Goal: Transaction & Acquisition: Purchase product/service

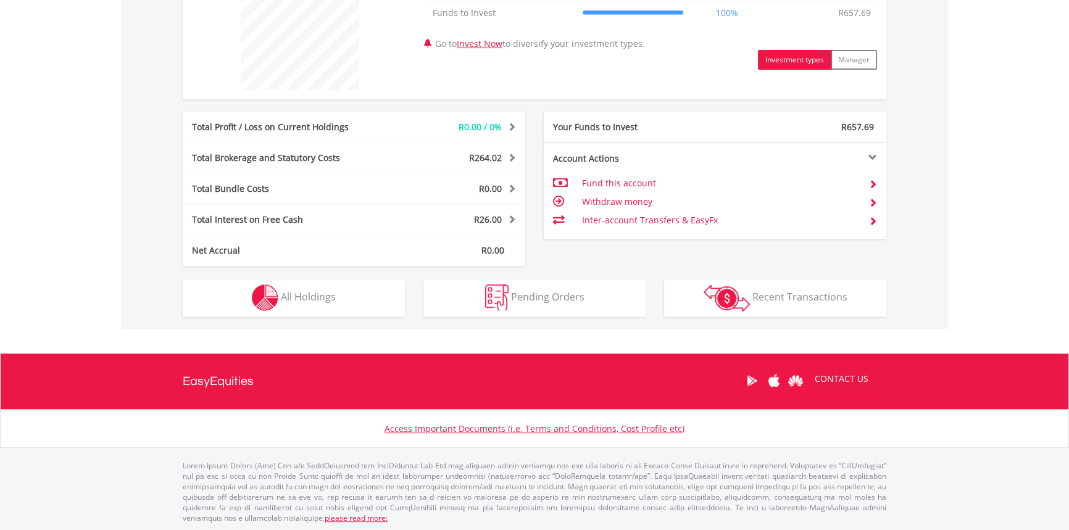
scroll to position [509, 0]
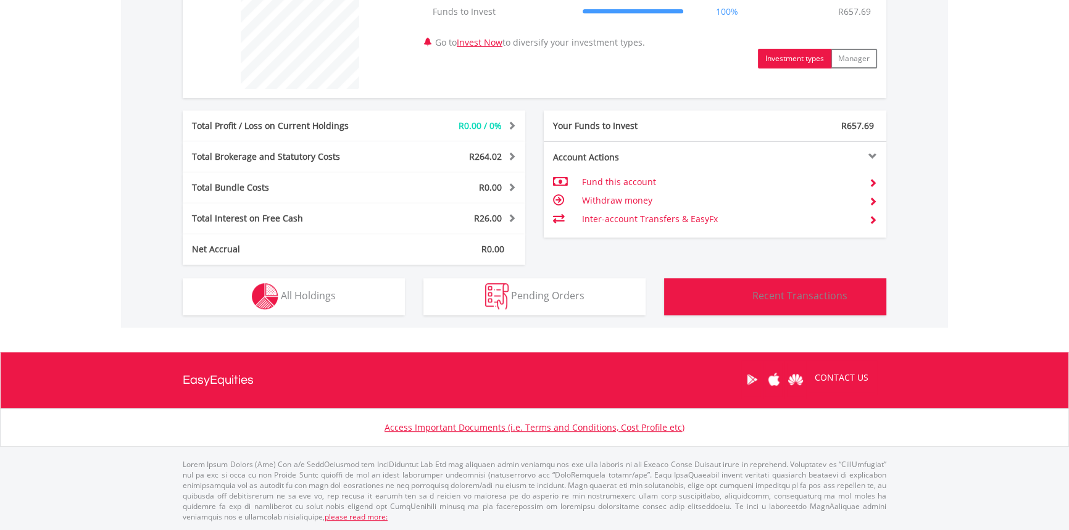
click at [735, 298] on img "button" at bounding box center [727, 296] width 46 height 27
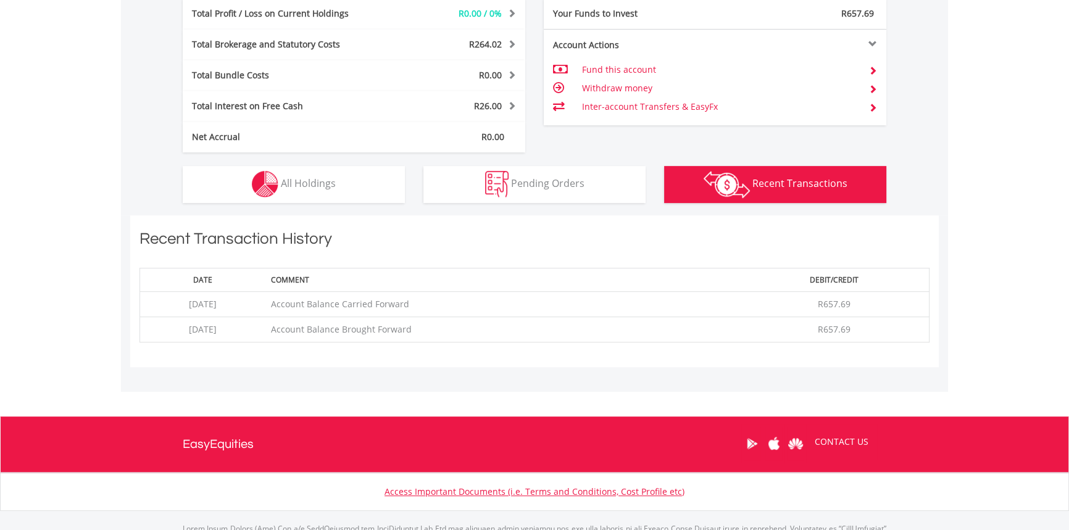
scroll to position [574, 0]
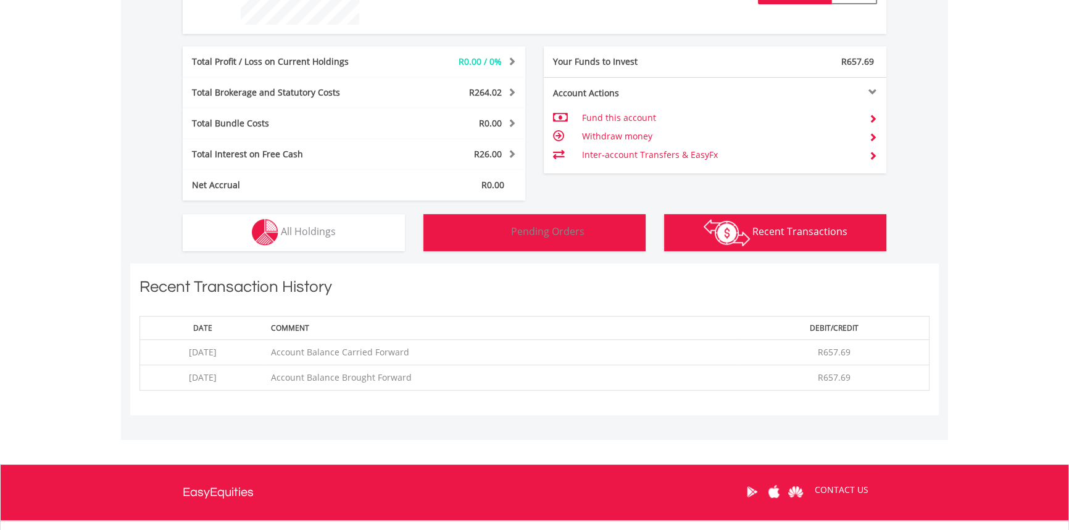
click at [532, 233] on span "Pending Orders" at bounding box center [547, 232] width 73 height 14
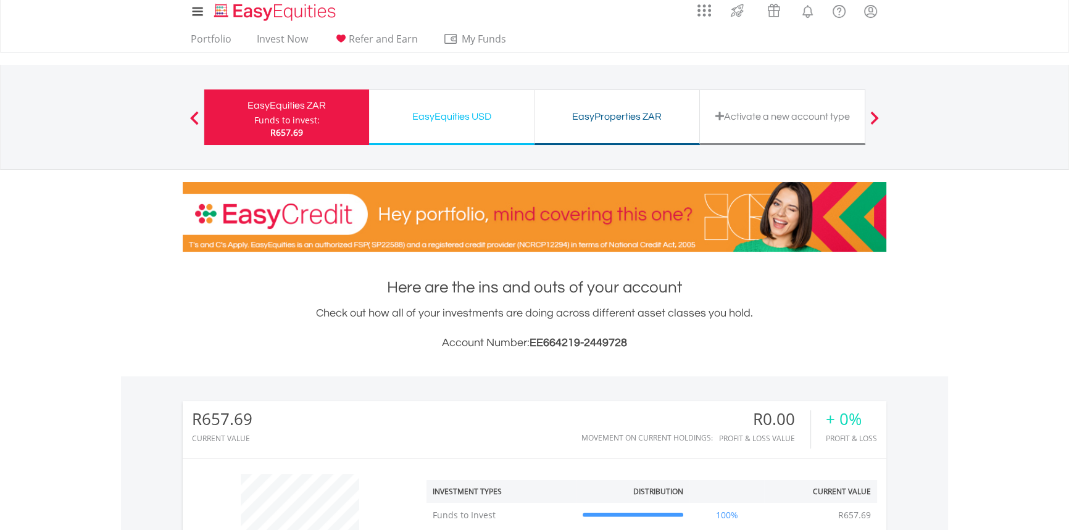
scroll to position [0, 0]
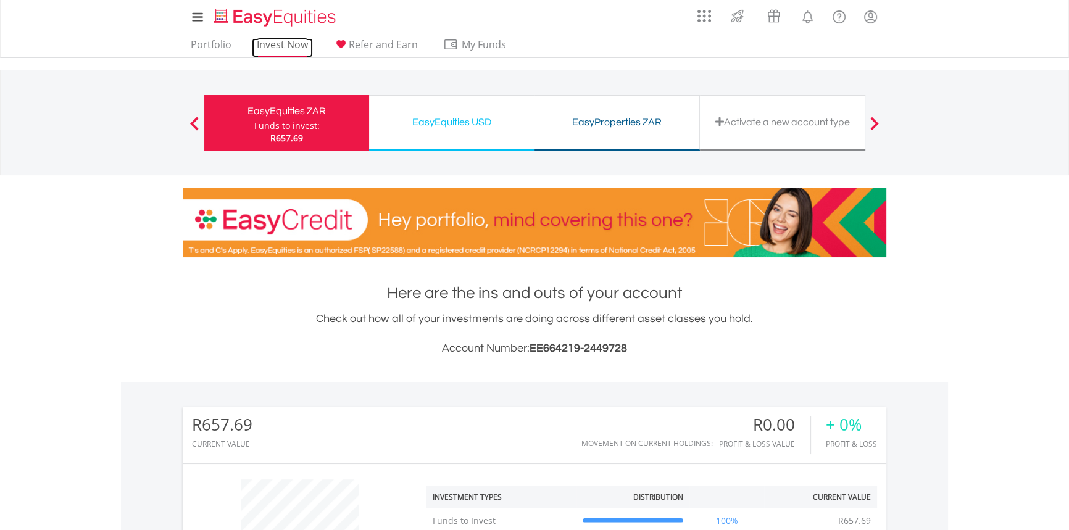
click at [275, 46] on link "Invest Now" at bounding box center [282, 47] width 61 height 19
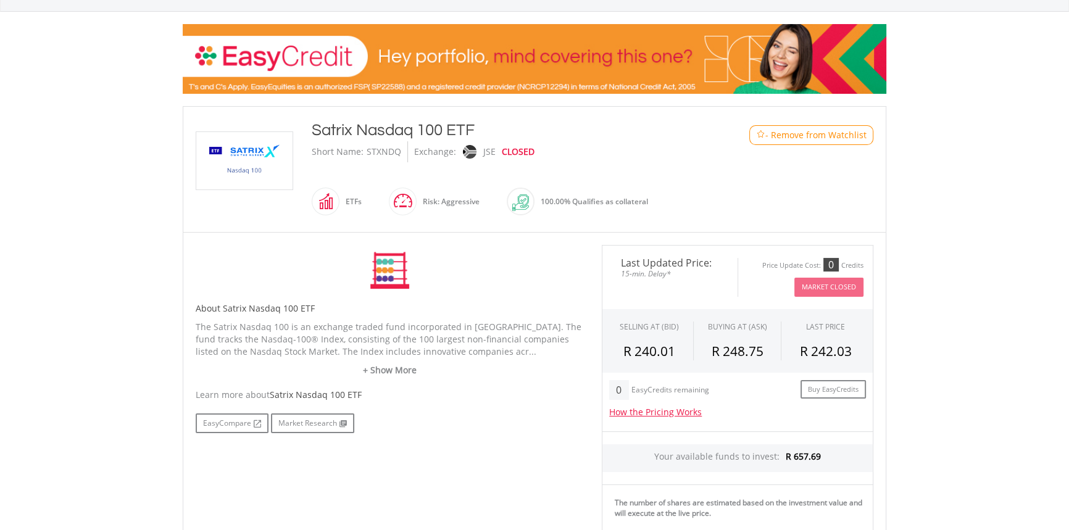
scroll to position [224, 0]
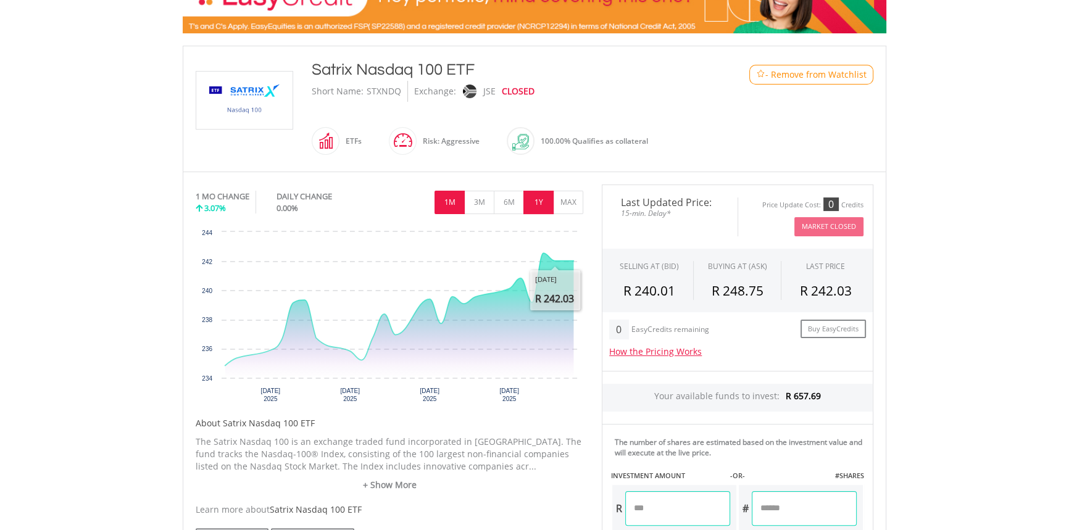
click at [535, 208] on button "1Y" at bounding box center [539, 202] width 30 height 23
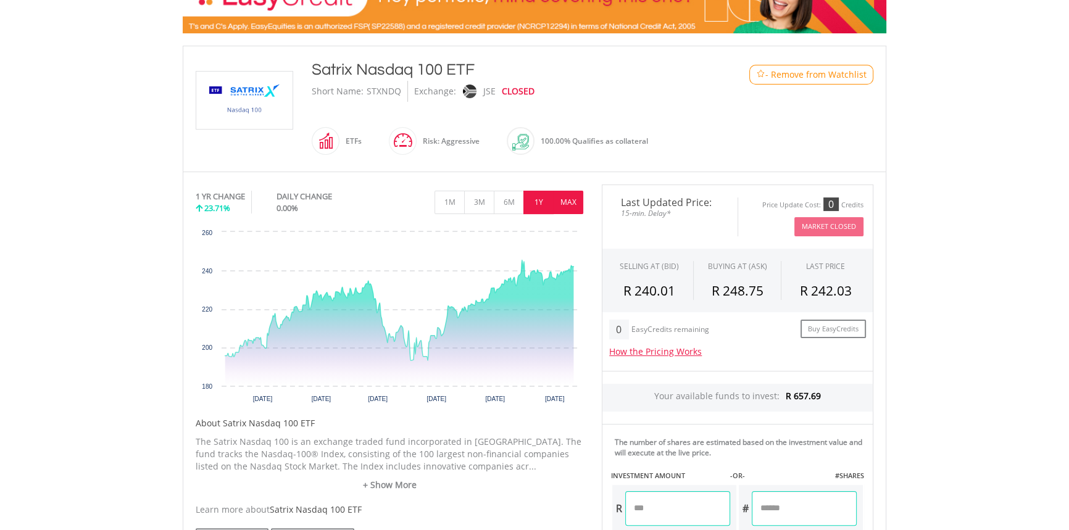
click at [570, 203] on button "MAX" at bounding box center [568, 202] width 30 height 23
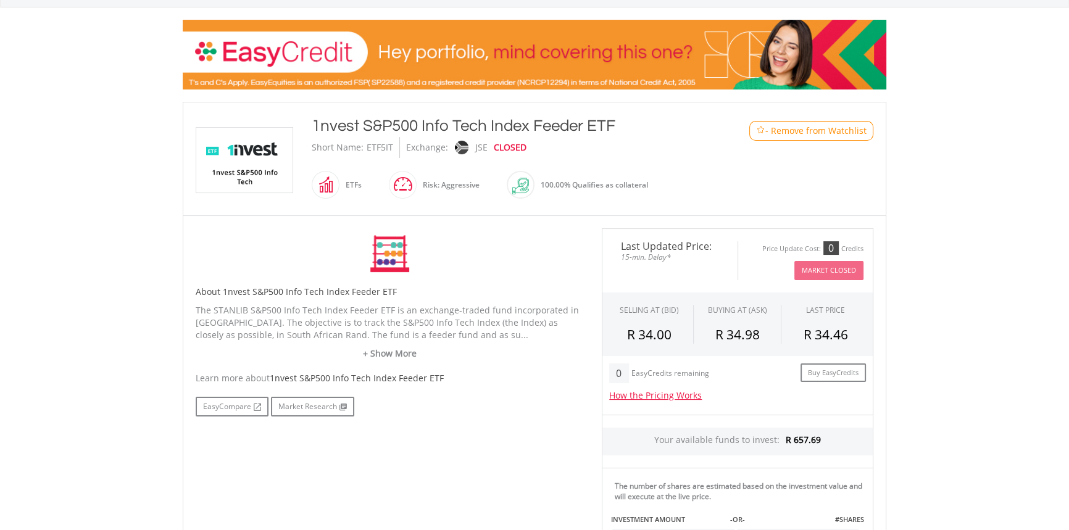
scroll to position [393, 0]
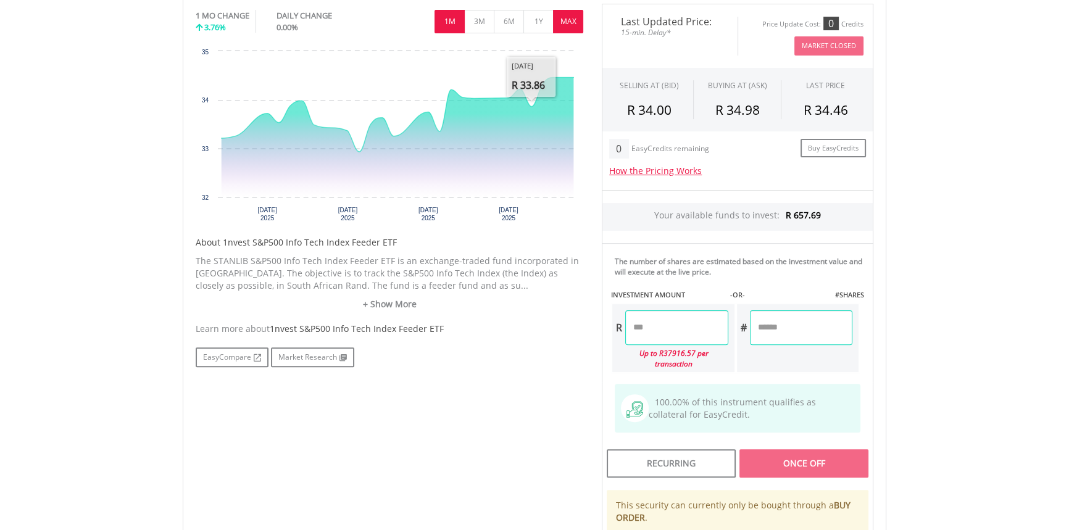
click at [580, 22] on button "MAX" at bounding box center [568, 21] width 30 height 23
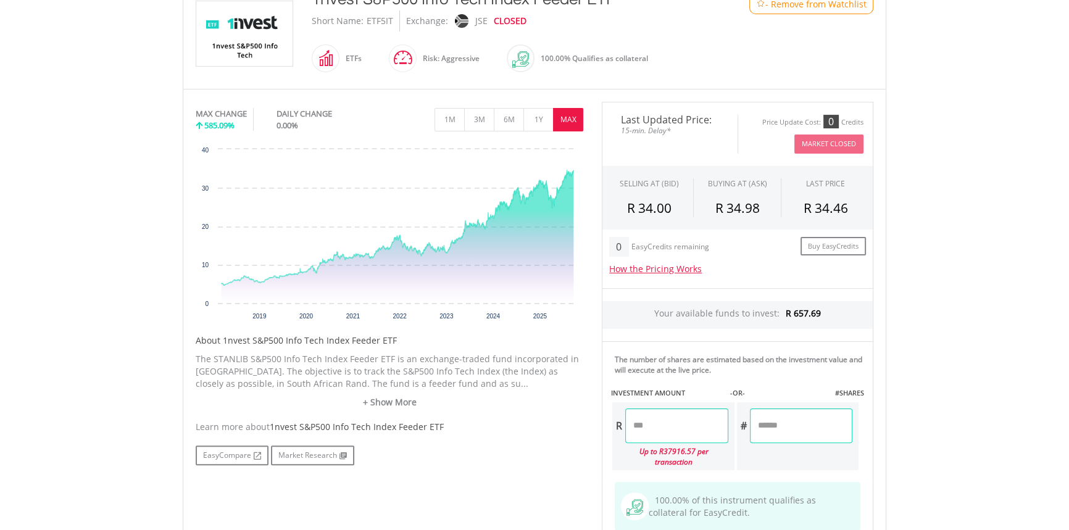
scroll to position [224, 0]
